Goal: Information Seeking & Learning: Learn about a topic

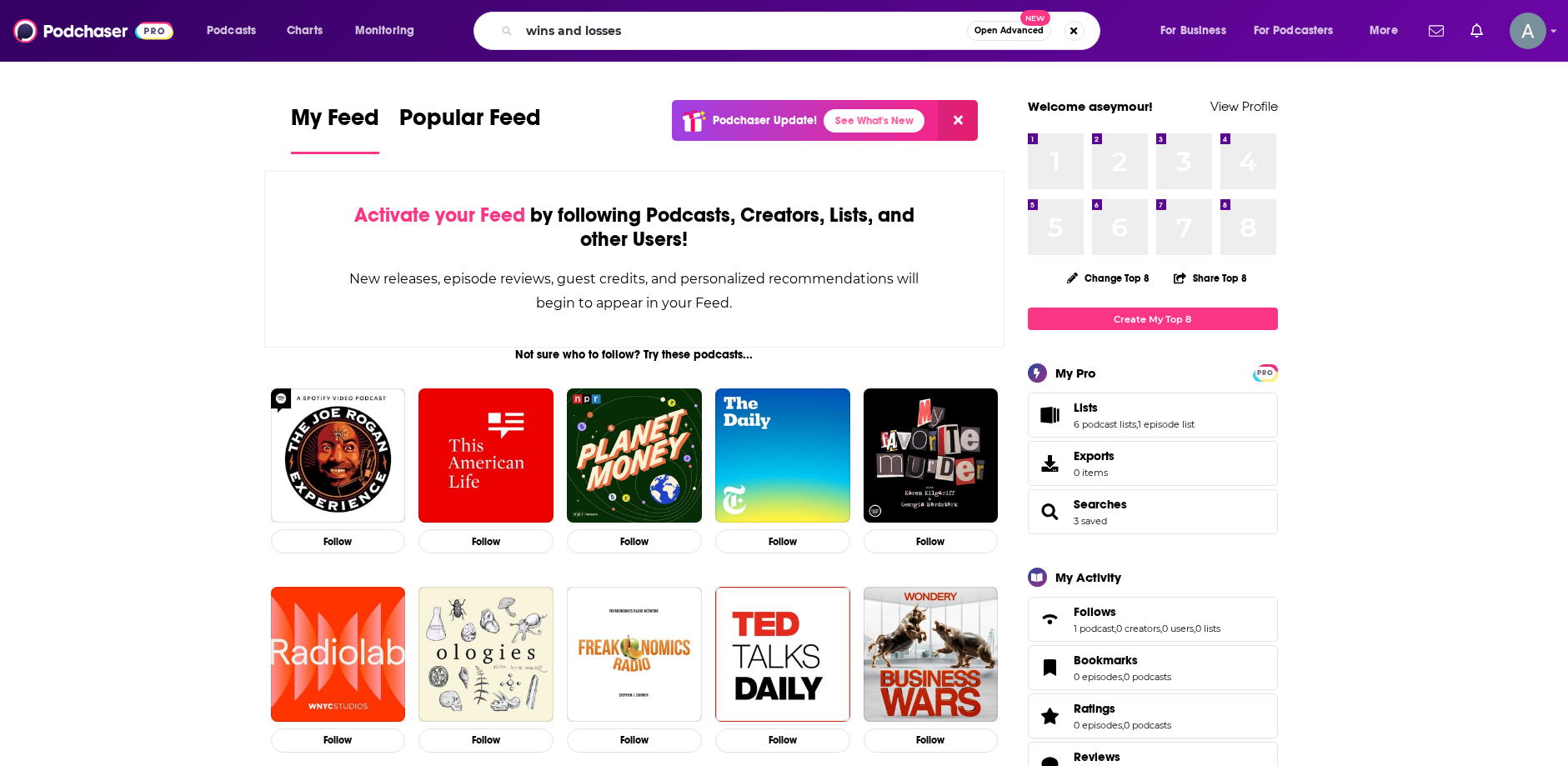
type input "wins and losses"
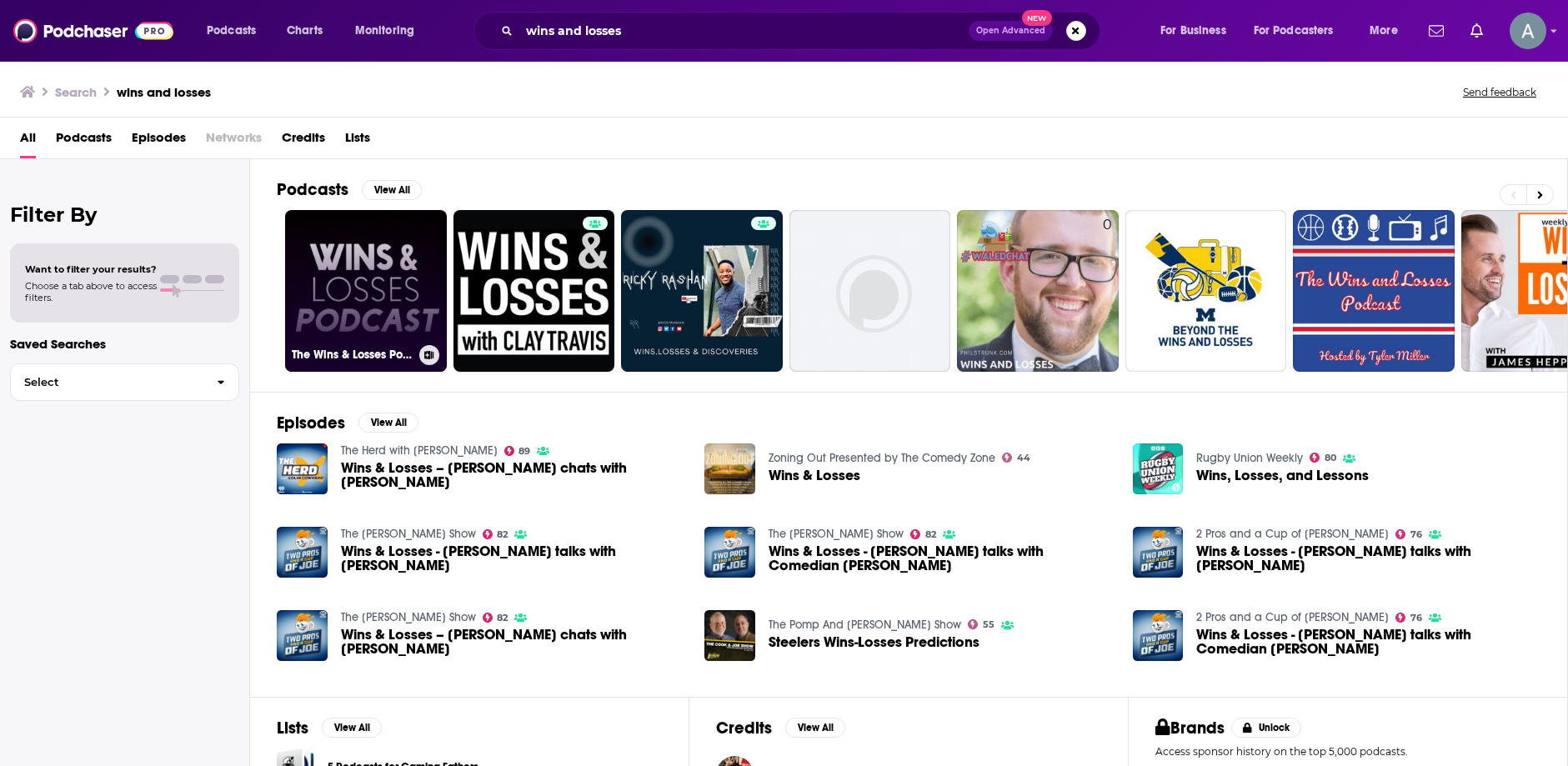
click at [363, 285] on link "The Wins & Losses Podcast" at bounding box center [366, 291] width 162 height 162
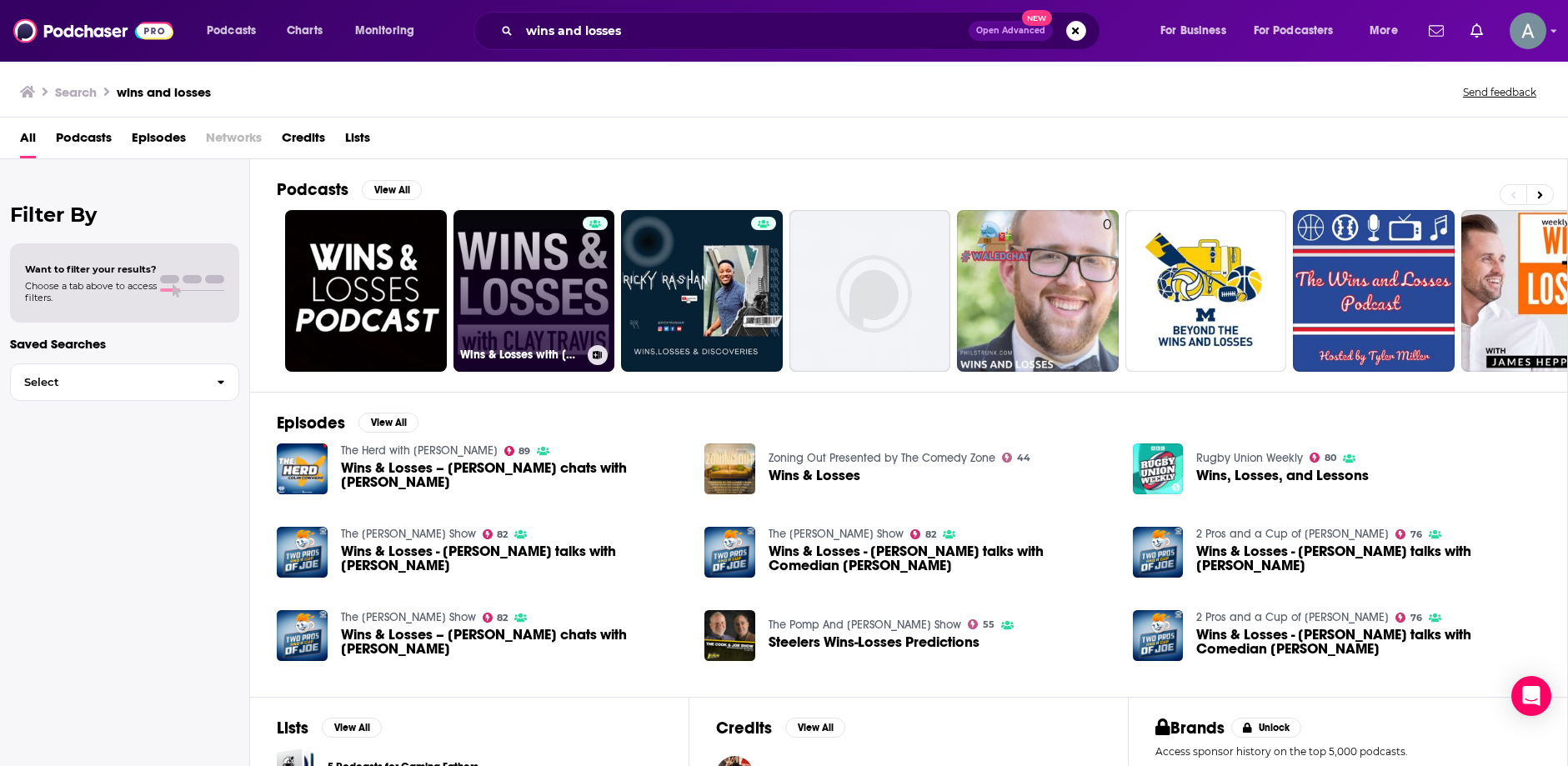
click at [529, 258] on link "Wins & Losses with [PERSON_NAME]" at bounding box center [534, 291] width 162 height 162
